Goal: Task Accomplishment & Management: Complete application form

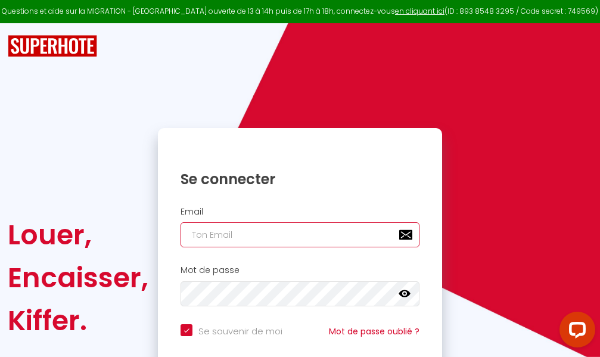
click at [323, 235] on input "email" at bounding box center [300, 234] width 239 height 25
type input "m"
checkbox input "true"
type input "ma"
checkbox input "true"
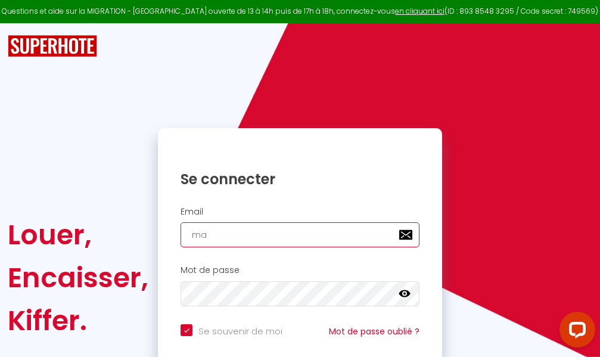
type input "mar"
checkbox input "true"
type input "marc"
checkbox input "true"
type input "marcd"
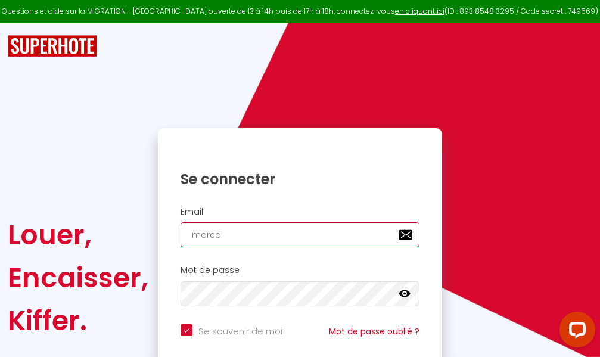
checkbox input "true"
type input "marcdp"
checkbox input "true"
type input "marcdpo"
checkbox input "true"
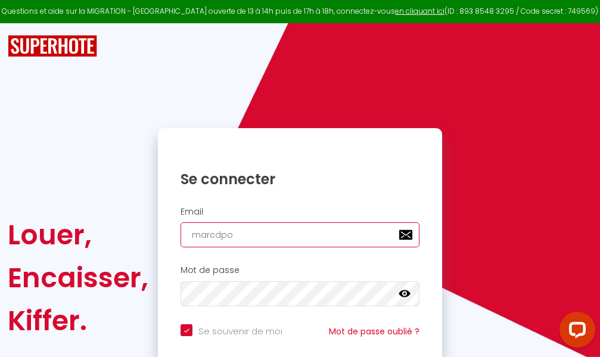
type input "marcdpoz"
checkbox input "true"
type input "marcdpoz."
checkbox input "true"
type input "marcdpoz.l"
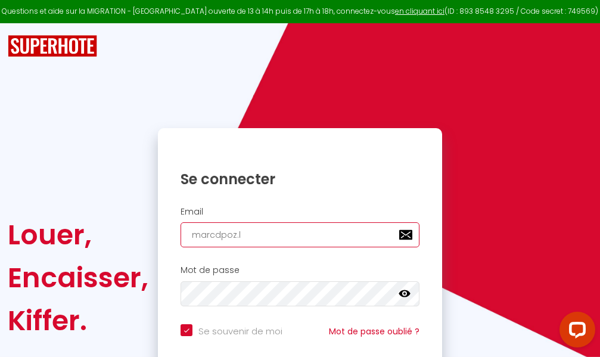
checkbox input "true"
type input "marcdpoz.lo"
checkbox input "true"
type input "marcdpoz.loc"
checkbox input "true"
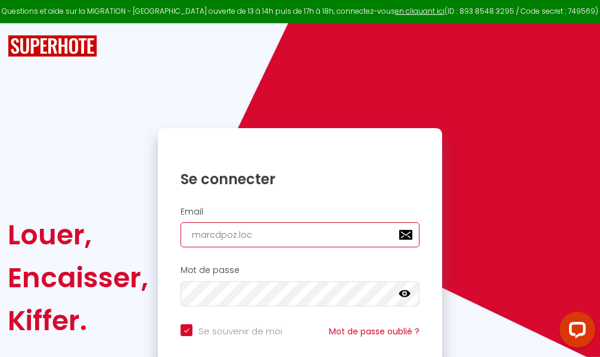
type input "marcdpoz.loca"
checkbox input "true"
type input "marcdpoz.locat"
checkbox input "true"
type input "marcdpoz.locati"
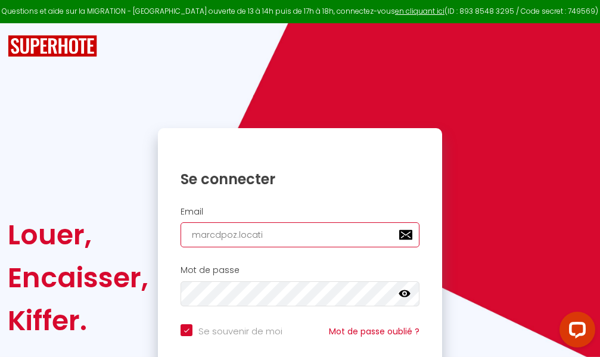
checkbox input "true"
type input "marcdpoz.locatio"
checkbox input "true"
type input "marcdpoz.location"
checkbox input "true"
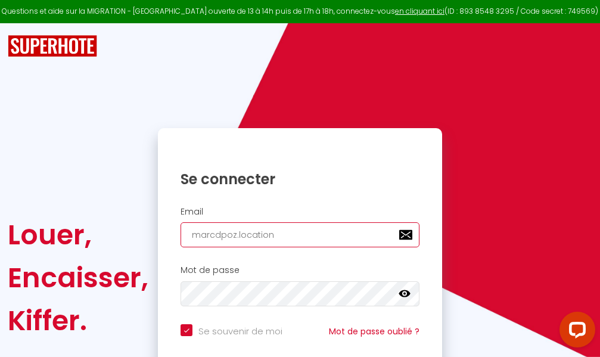
type input "marcdpoz.location@"
checkbox input "true"
type input "marcdpoz.location@g"
checkbox input "true"
type input "marcdpoz.location@gm"
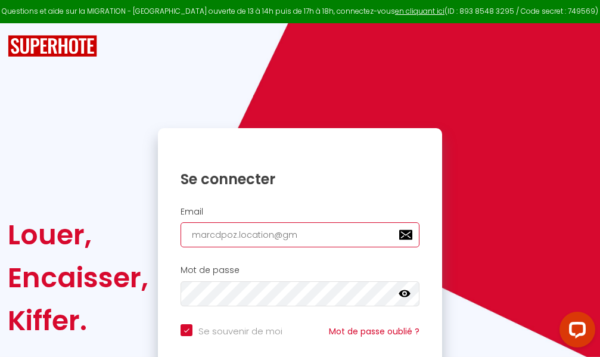
checkbox input "true"
type input "marcdpoz.location@gma"
checkbox input "true"
type input "marcdpoz.location@gmai"
checkbox input "true"
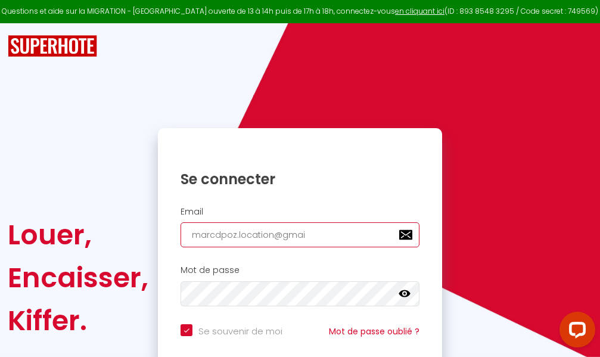
type input "[EMAIL_ADDRESS]"
checkbox input "true"
type input "[EMAIL_ADDRESS]."
checkbox input "true"
type input "marcdpoz.location@gmail.c"
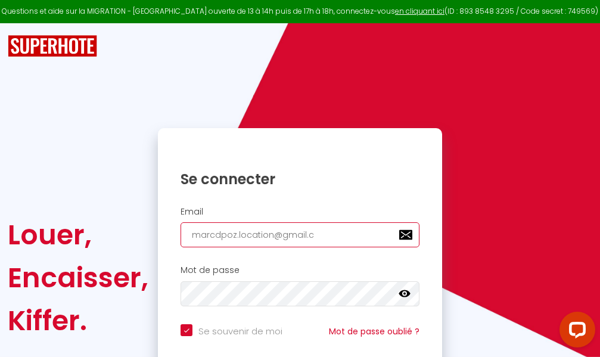
checkbox input "true"
type input "[EMAIL_ADDRESS][DOMAIN_NAME]"
checkbox input "true"
type input "[EMAIL_ADDRESS][DOMAIN_NAME]"
checkbox input "true"
